Goal: Task Accomplishment & Management: Manage account settings

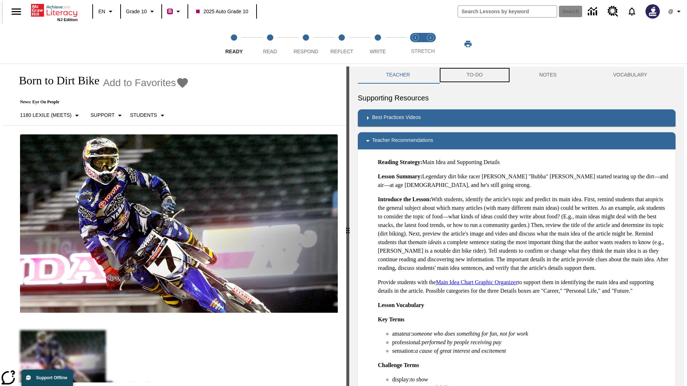
click at [474, 75] on button "TO-DO" at bounding box center [474, 75] width 73 height 17
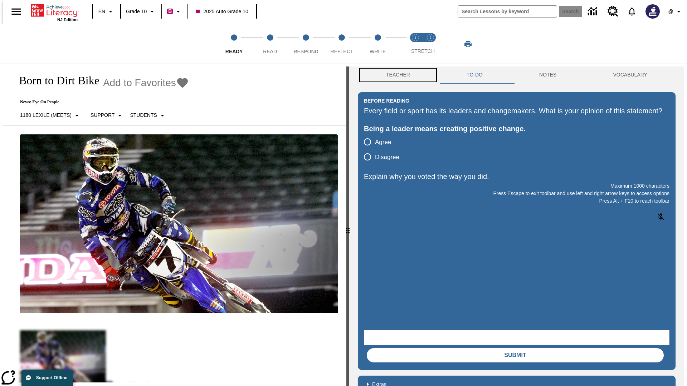
scroll to position [0, 0]
